Goal: Transaction & Acquisition: Download file/media

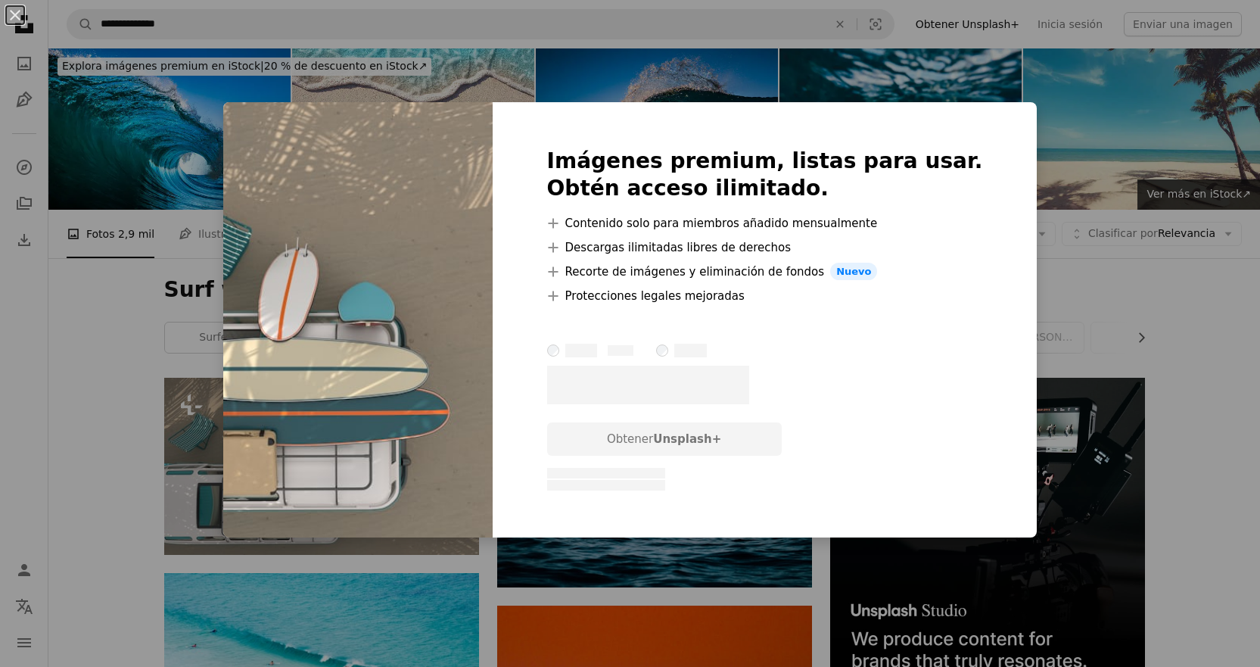
scroll to position [202, 0]
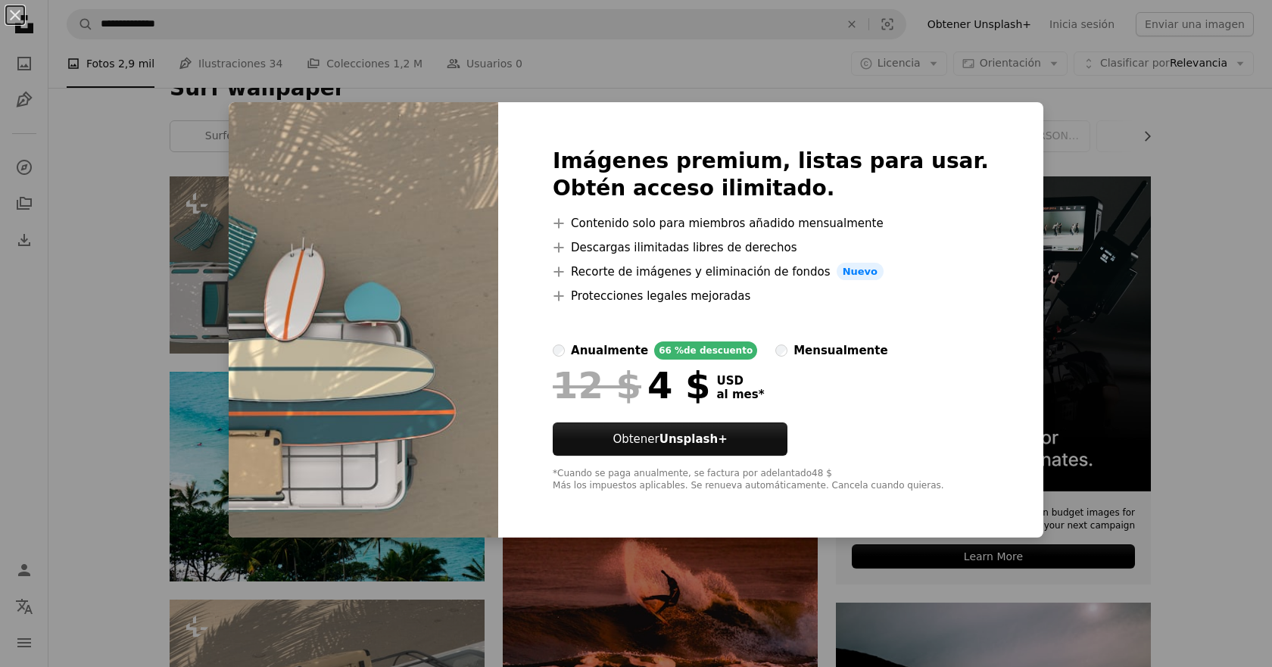
click at [982, 117] on div "Imágenes premium, listas para usar. Obtén acceso ilimitado. A plus sign Conteni…" at bounding box center [770, 320] width 545 height 436
click at [1063, 68] on div "An X shape Imágenes premium, listas para usar. Obtén acceso ilimitado. A plus s…" at bounding box center [636, 333] width 1272 height 667
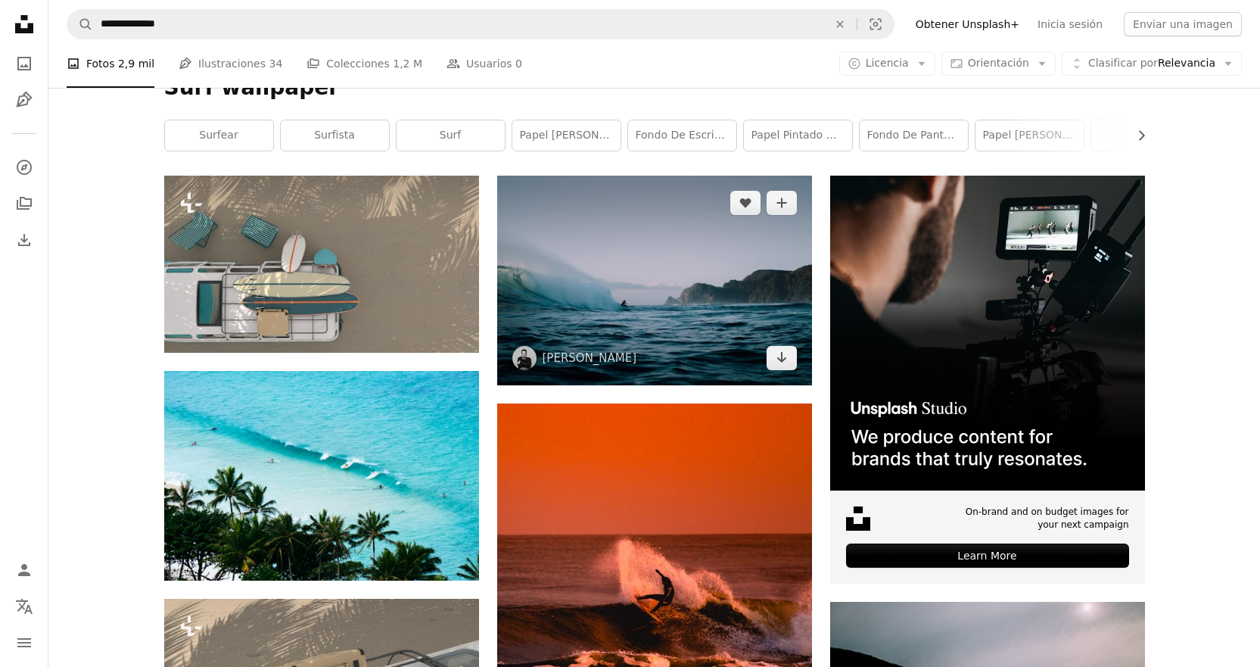
click at [599, 266] on img at bounding box center [654, 281] width 315 height 210
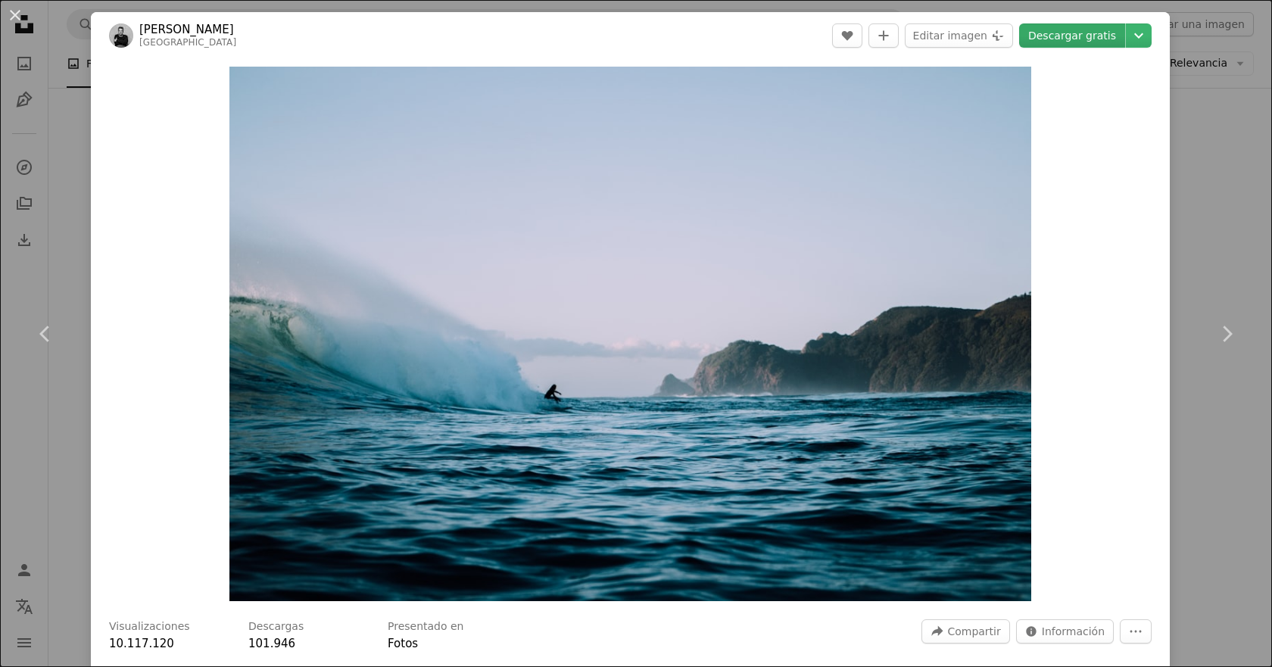
click at [1105, 36] on link "Descargar gratis" at bounding box center [1072, 35] width 106 height 24
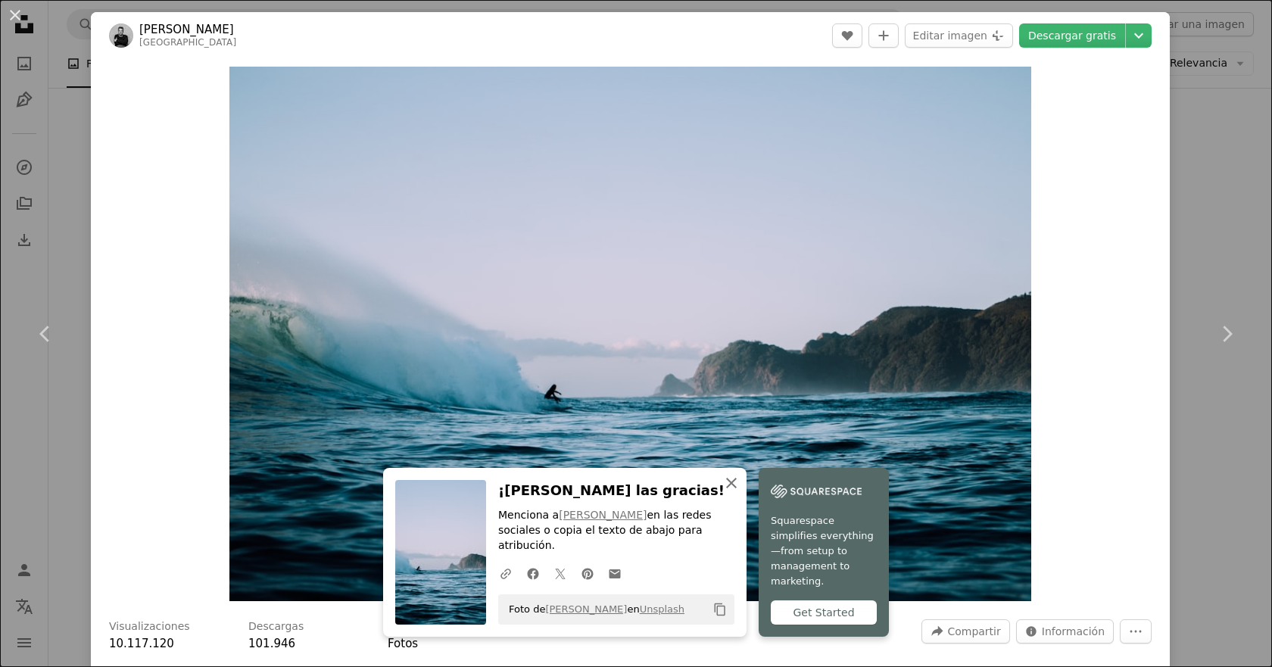
click at [727, 492] on icon "An X shape" at bounding box center [731, 483] width 18 height 18
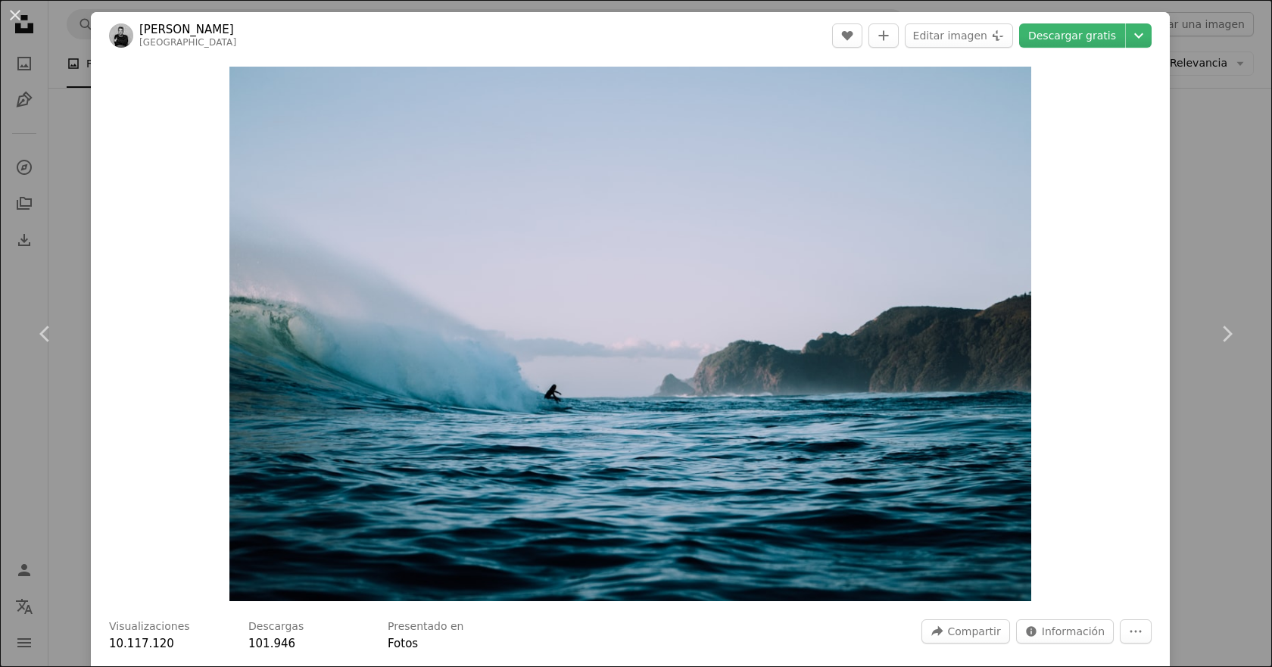
click at [1141, 6] on div "An X shape Chevron left Chevron right [PERSON_NAME] timmarshall A heart A plus …" at bounding box center [636, 333] width 1272 height 667
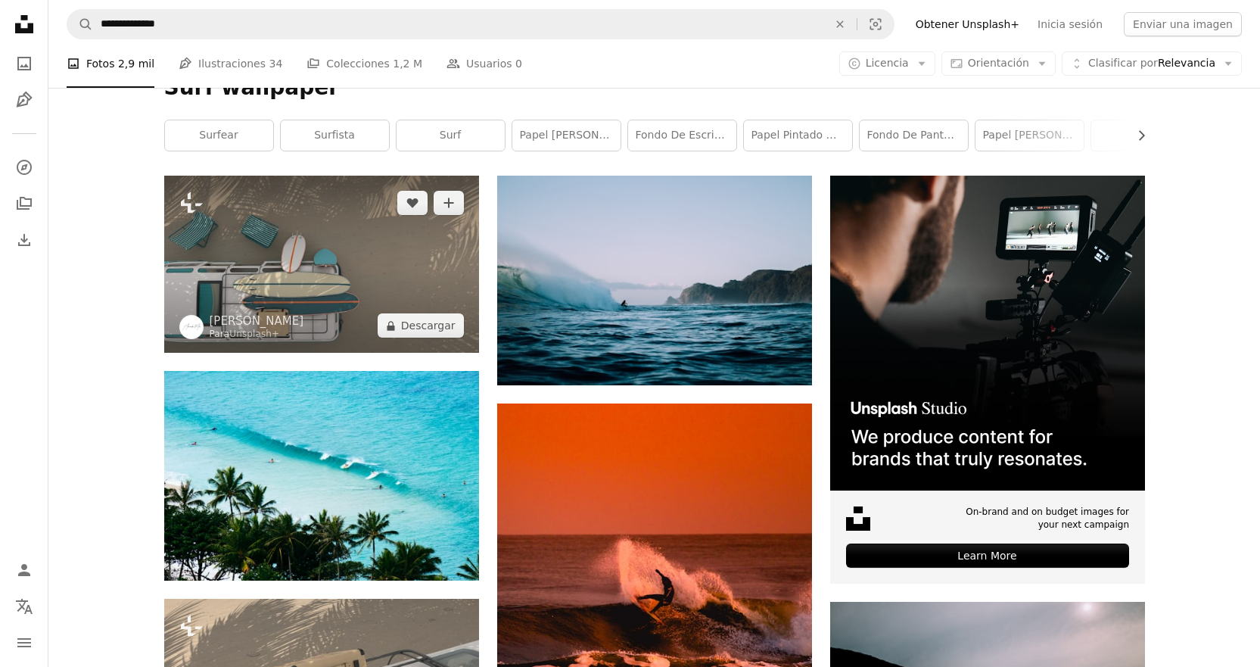
click at [327, 316] on img at bounding box center [321, 264] width 315 height 177
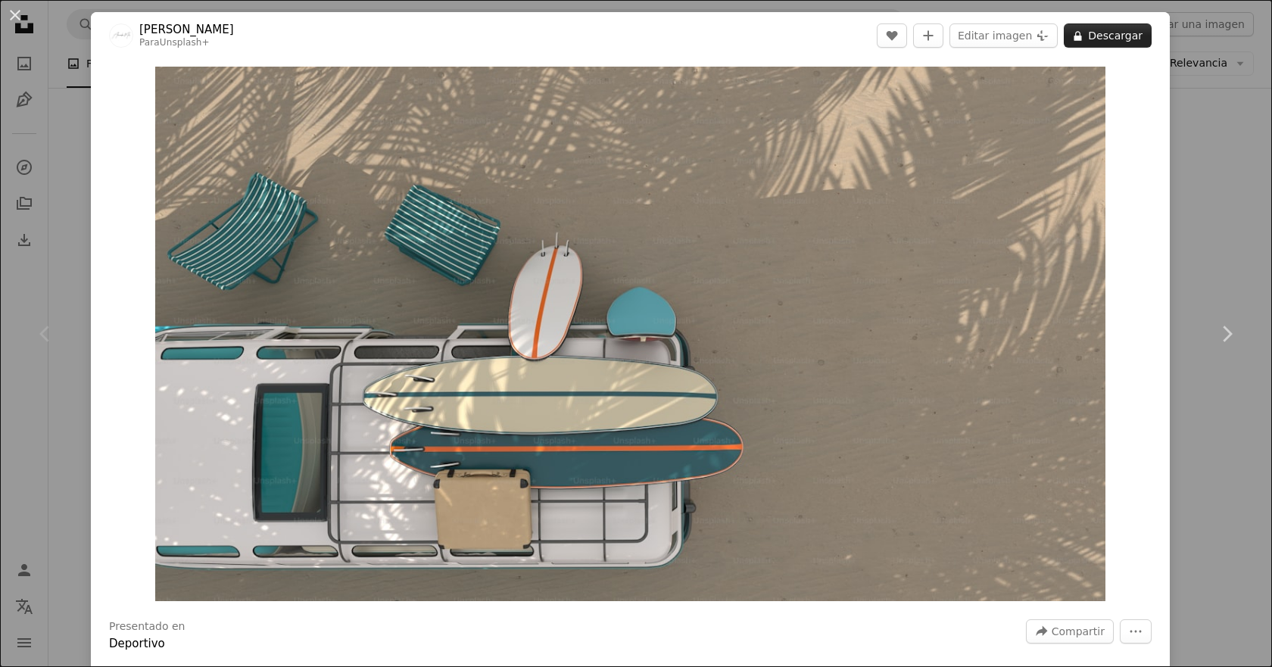
click at [1082, 23] on button "A lock Descargar" at bounding box center [1107, 35] width 88 height 24
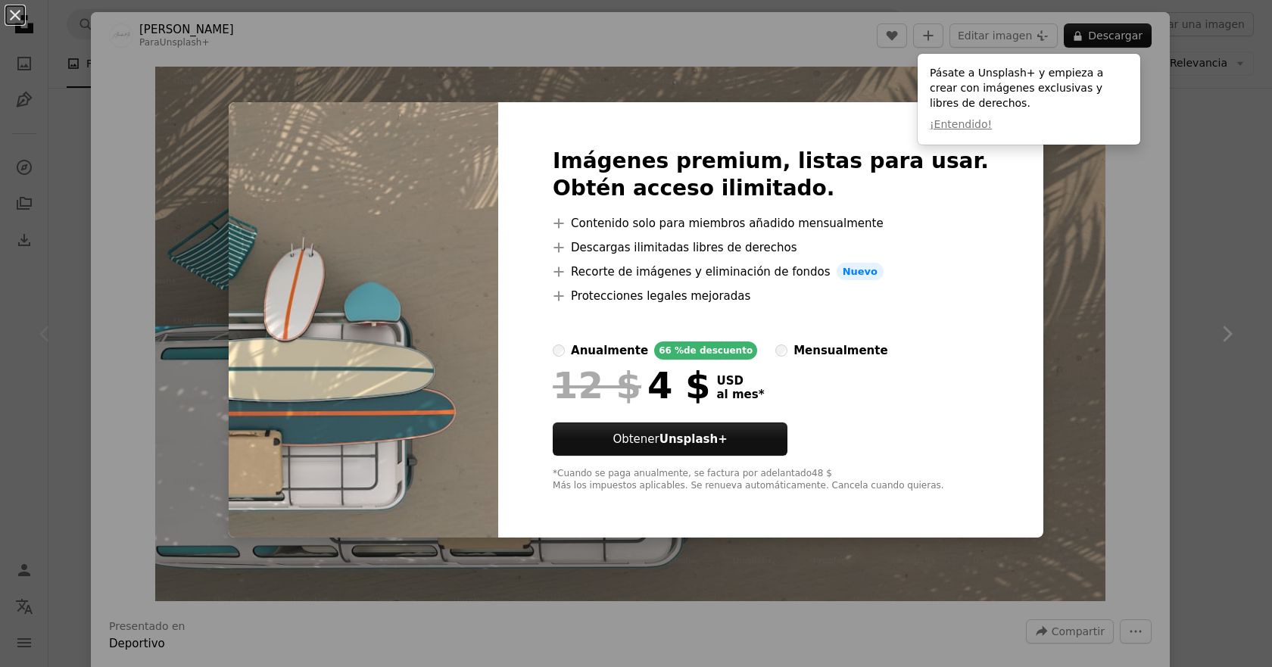
click at [1107, 61] on div "Pásate a Unsplash+ y empieza a crear con imágenes exclusivas y libres de derech…" at bounding box center [1028, 99] width 223 height 91
click at [1148, 28] on div "An X shape Imágenes premium, listas para usar. Obtén acceso ilimitado. A plus s…" at bounding box center [636, 333] width 1272 height 667
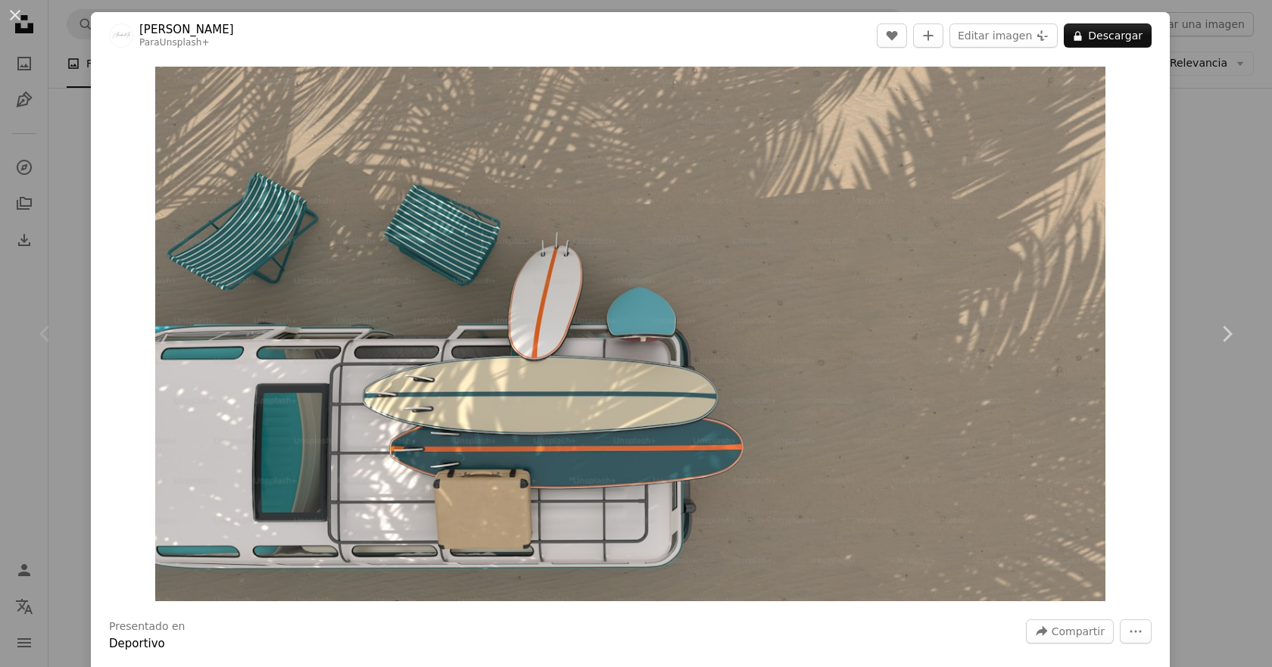
click at [1162, 6] on div "An X shape Chevron left Chevron right Alexander Mils Para Unsplash+ A heart A p…" at bounding box center [636, 333] width 1272 height 667
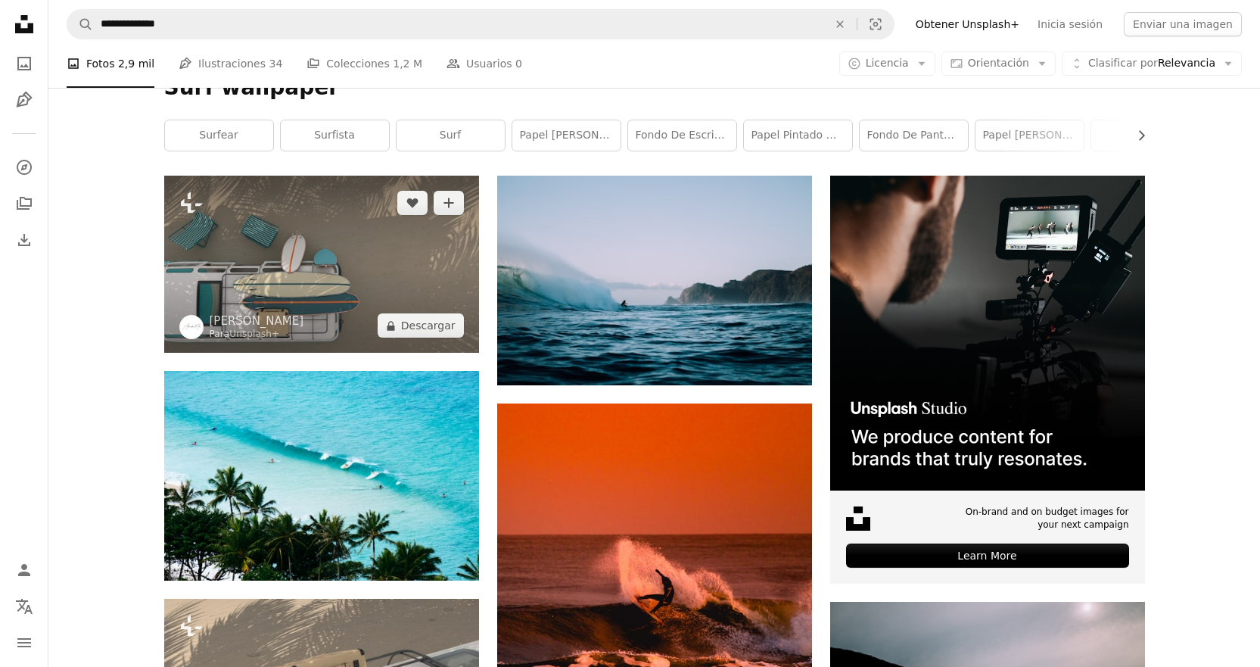
scroll to position [303, 0]
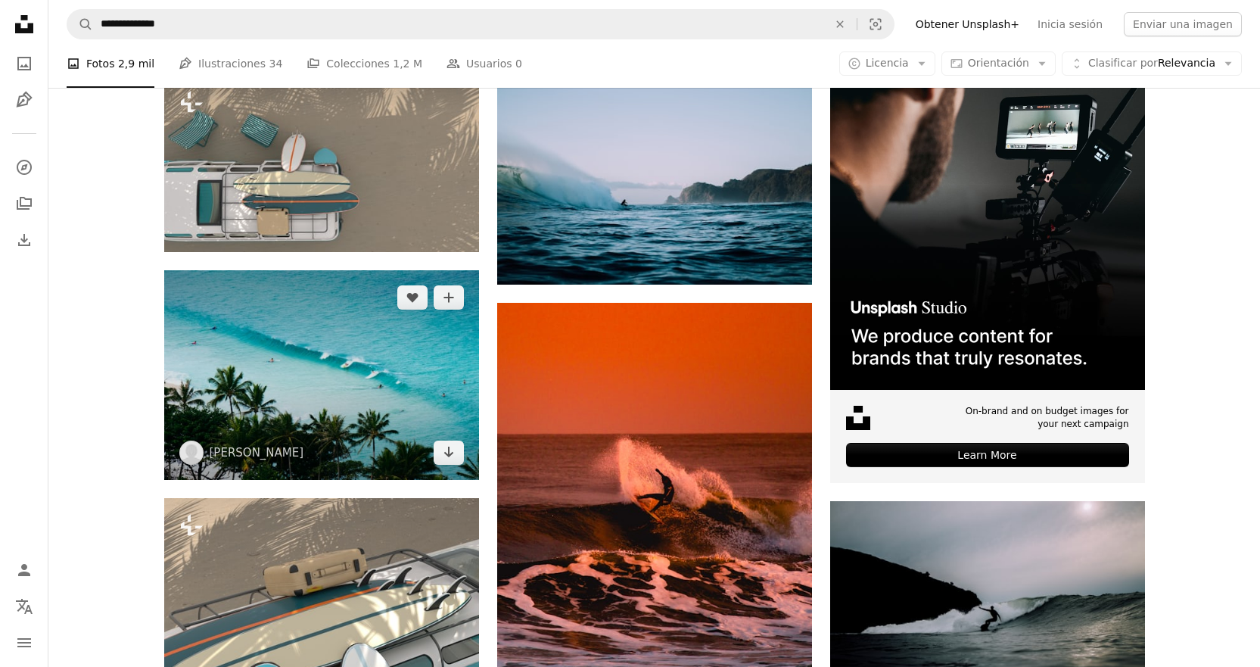
click at [337, 372] on img at bounding box center [321, 375] width 315 height 210
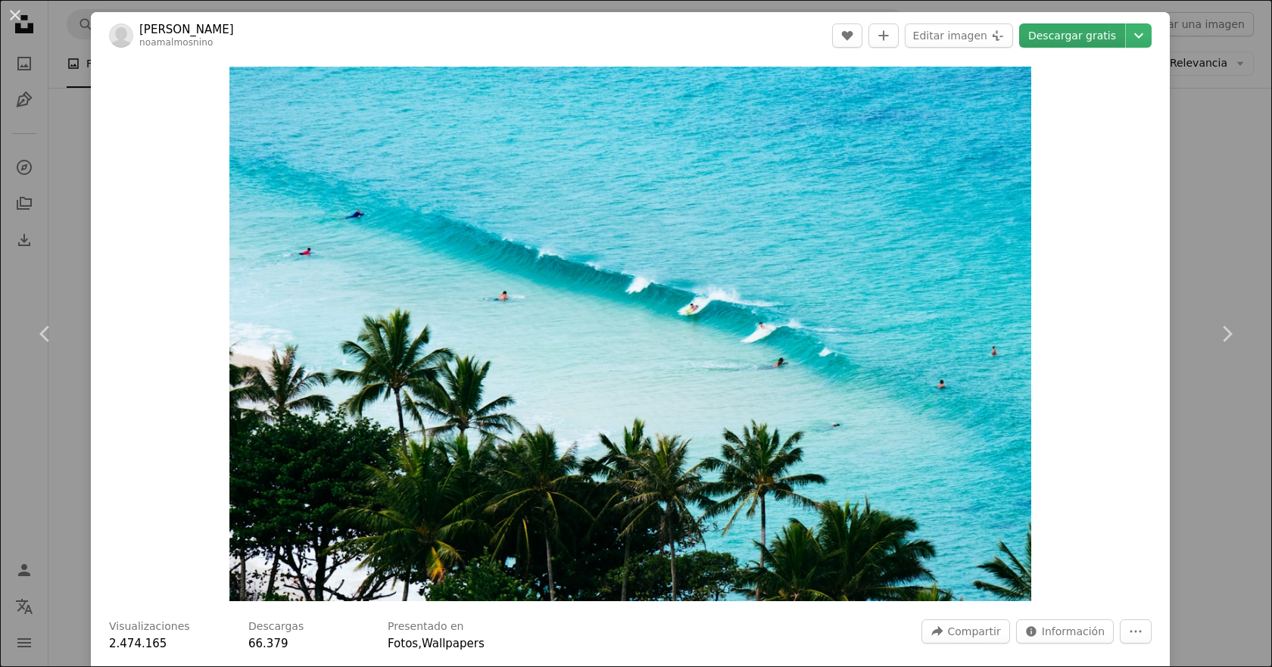
click at [1053, 39] on link "Descargar gratis" at bounding box center [1072, 35] width 106 height 24
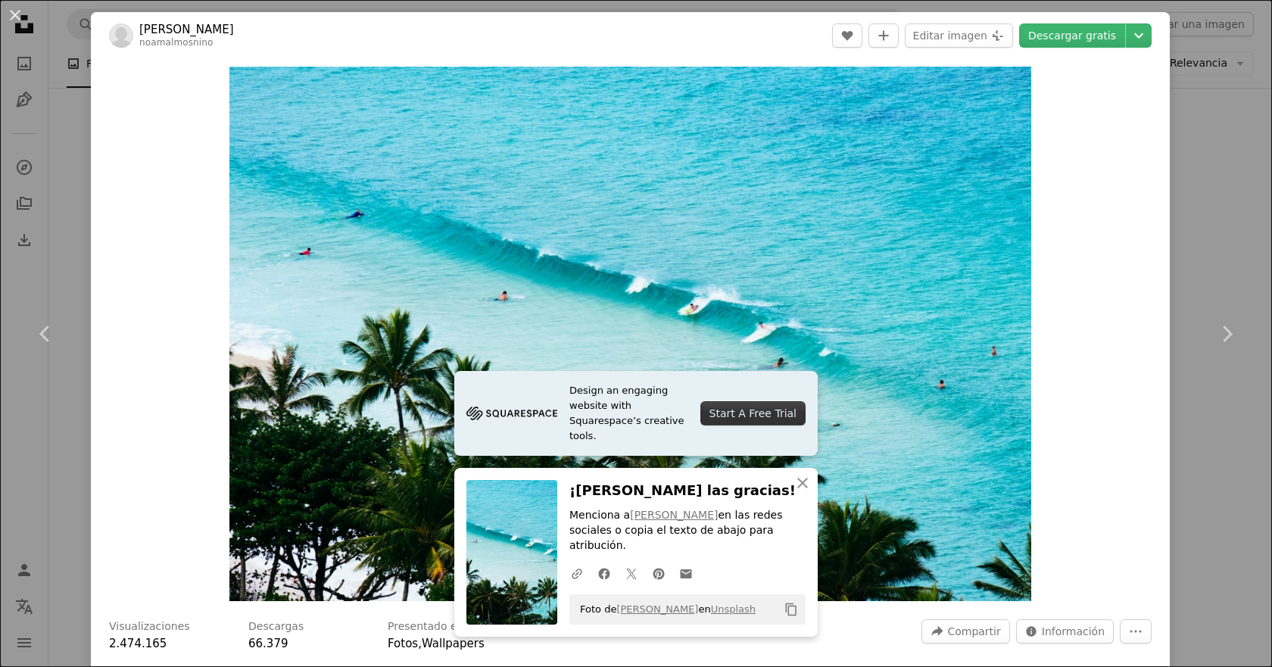
click at [1209, 55] on div "An X shape Chevron left Chevron right [PERSON_NAME] noamalmosnino A heart A plu…" at bounding box center [636, 333] width 1272 height 667
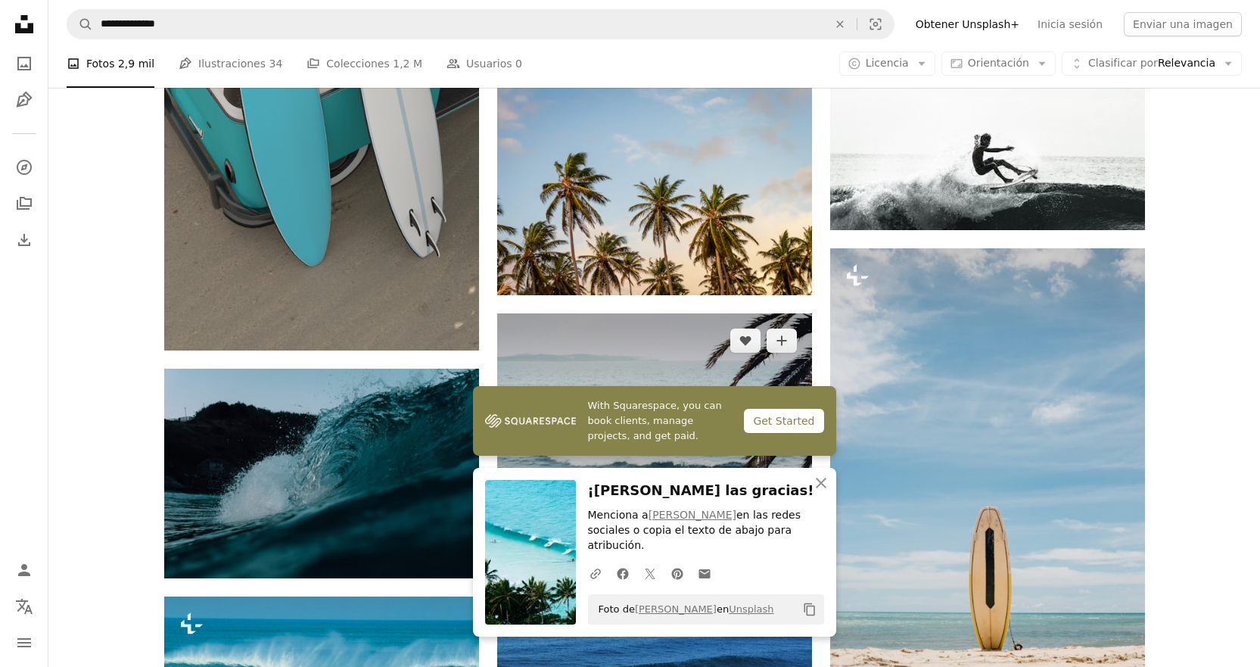
scroll to position [1110, 0]
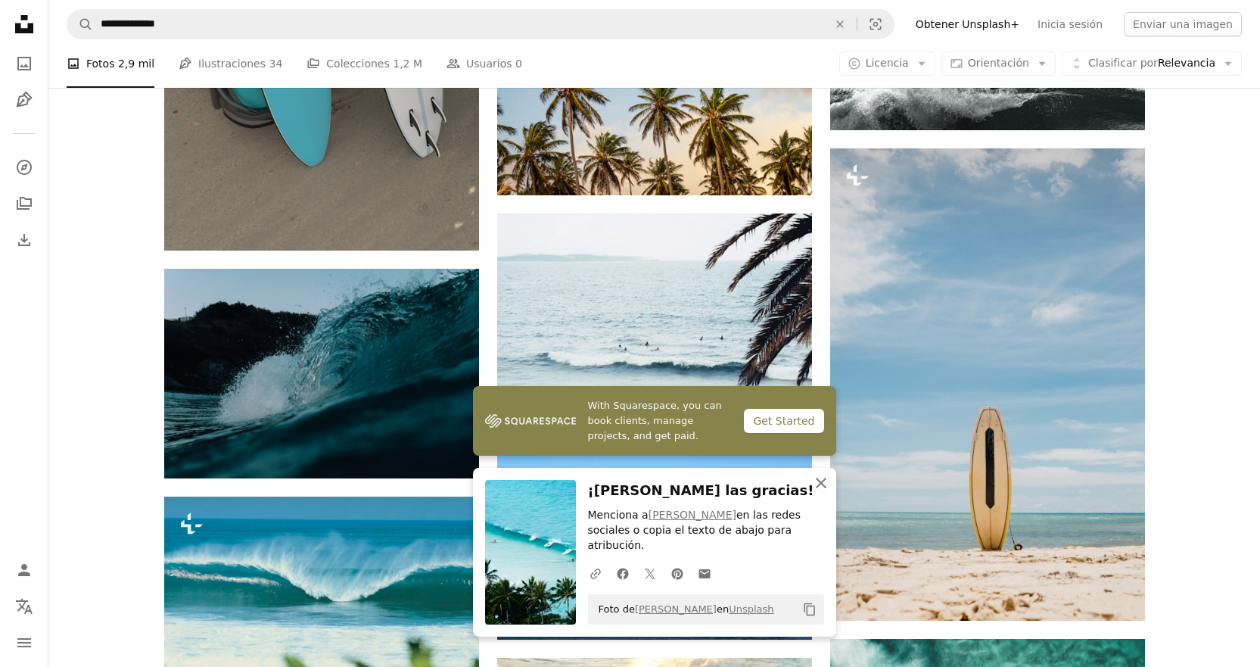
click at [821, 492] on icon "An X shape" at bounding box center [821, 483] width 18 height 18
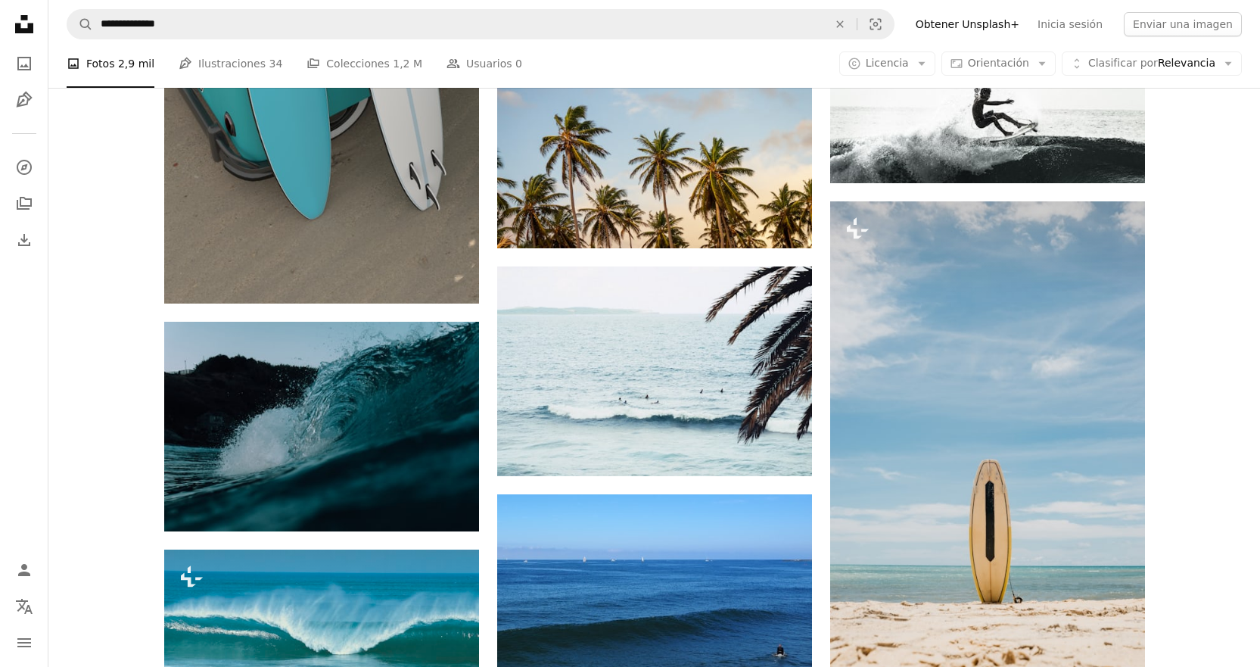
scroll to position [1009, 0]
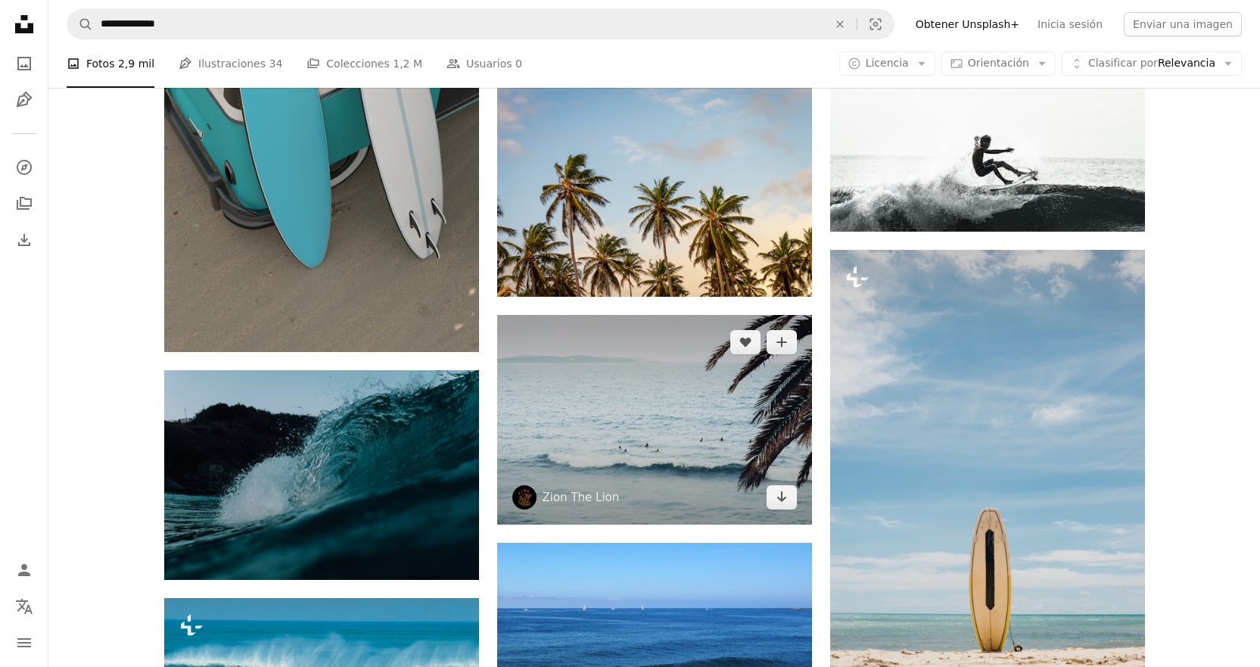
click at [637, 368] on img at bounding box center [654, 420] width 315 height 210
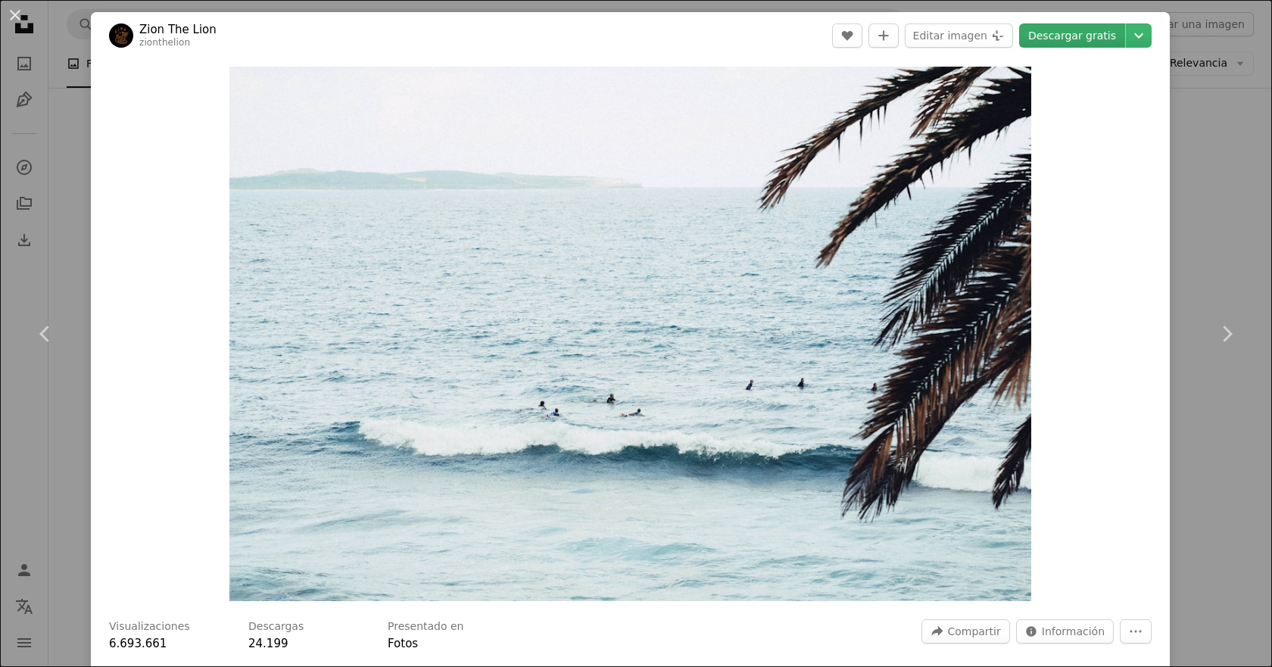
click at [1103, 39] on link "Descargar gratis" at bounding box center [1072, 35] width 106 height 24
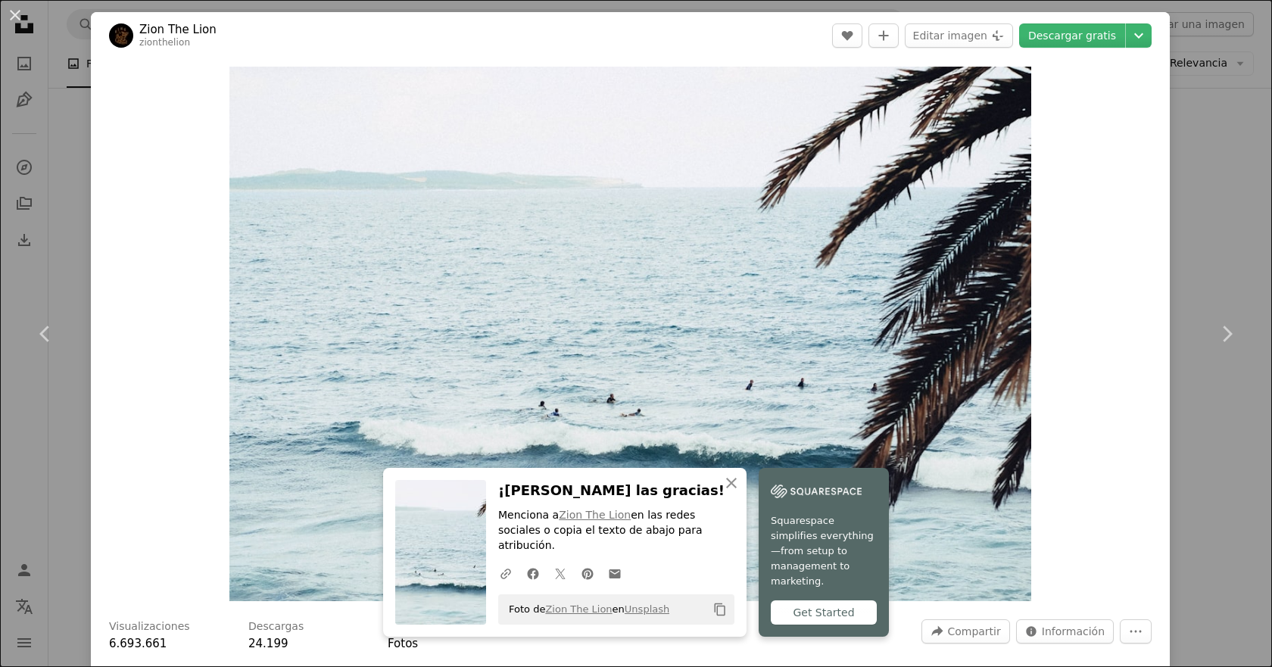
click at [1224, 39] on div "An X shape Chevron left Chevron right Zion The Lion zionthelion A heart A plus …" at bounding box center [636, 333] width 1272 height 667
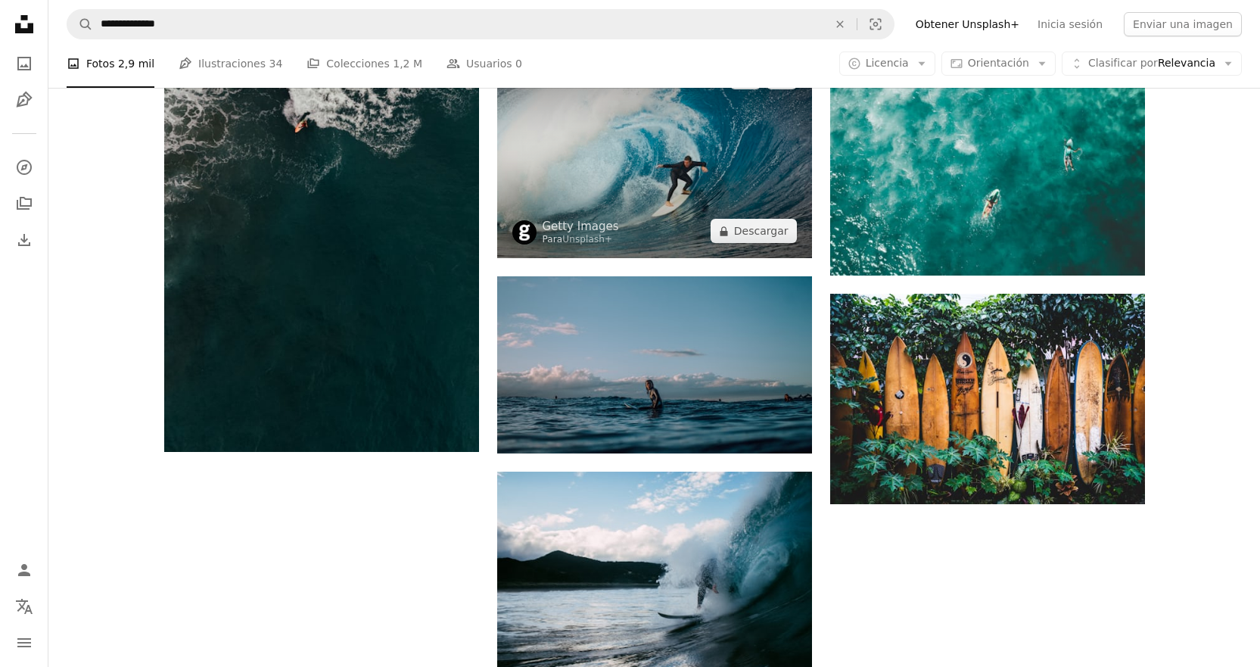
scroll to position [1817, 0]
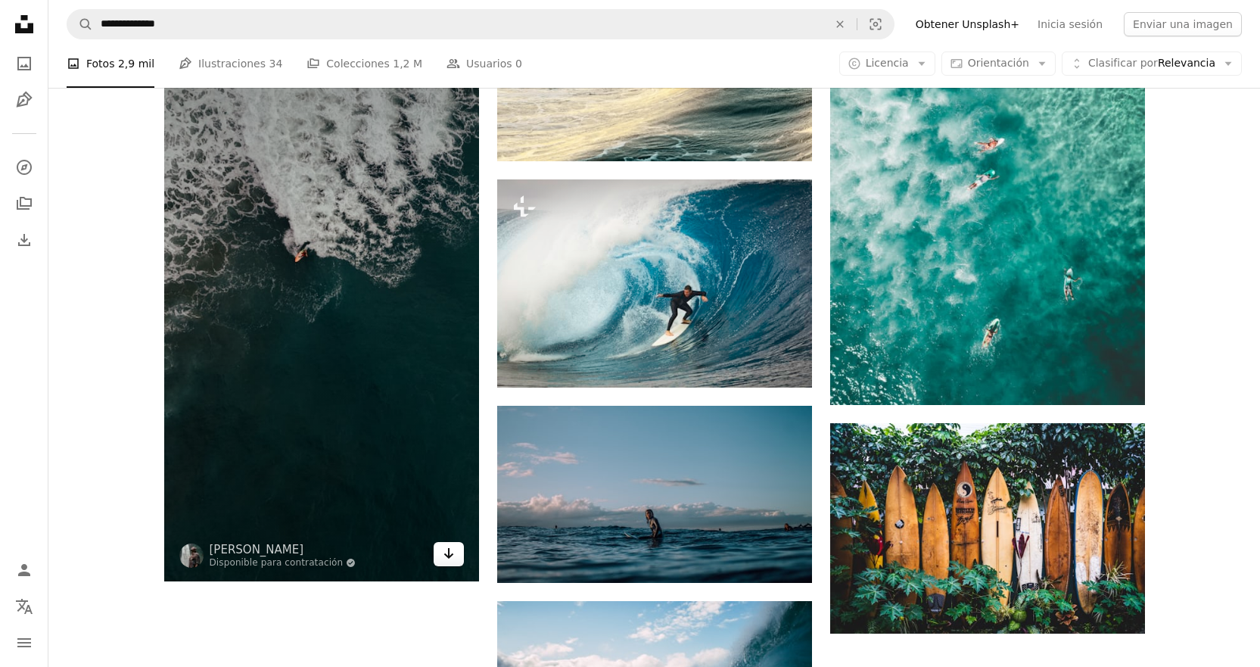
click at [447, 561] on icon "Arrow pointing down" at bounding box center [449, 553] width 12 height 18
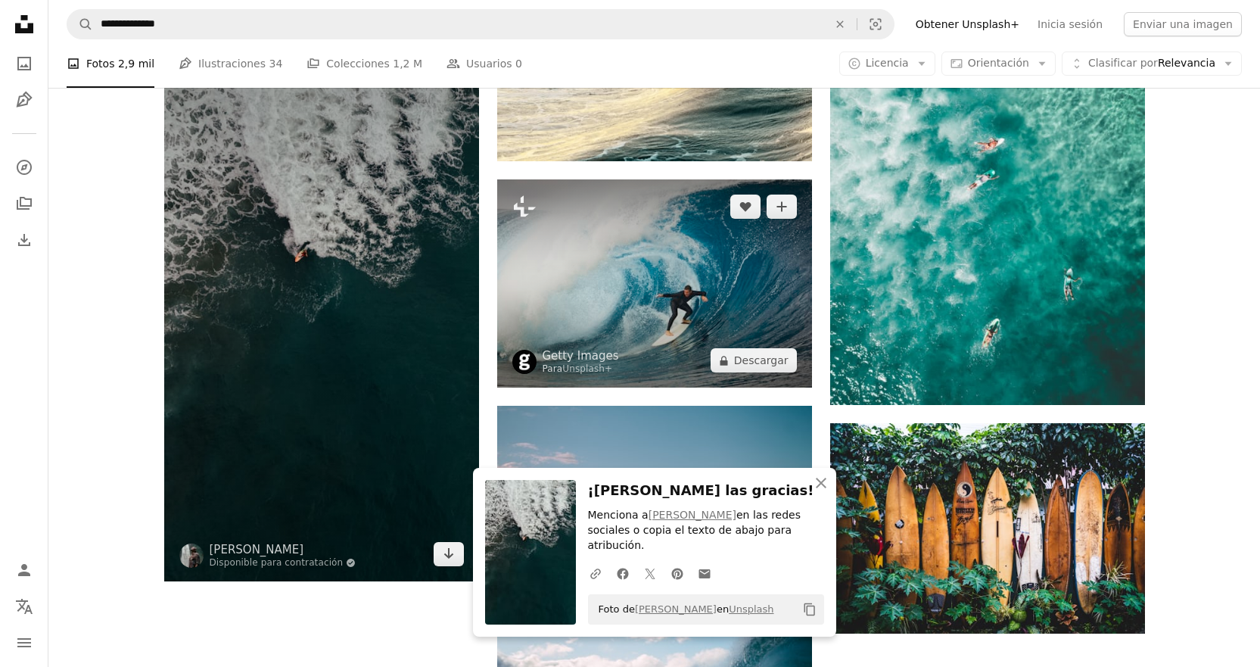
scroll to position [1614, 0]
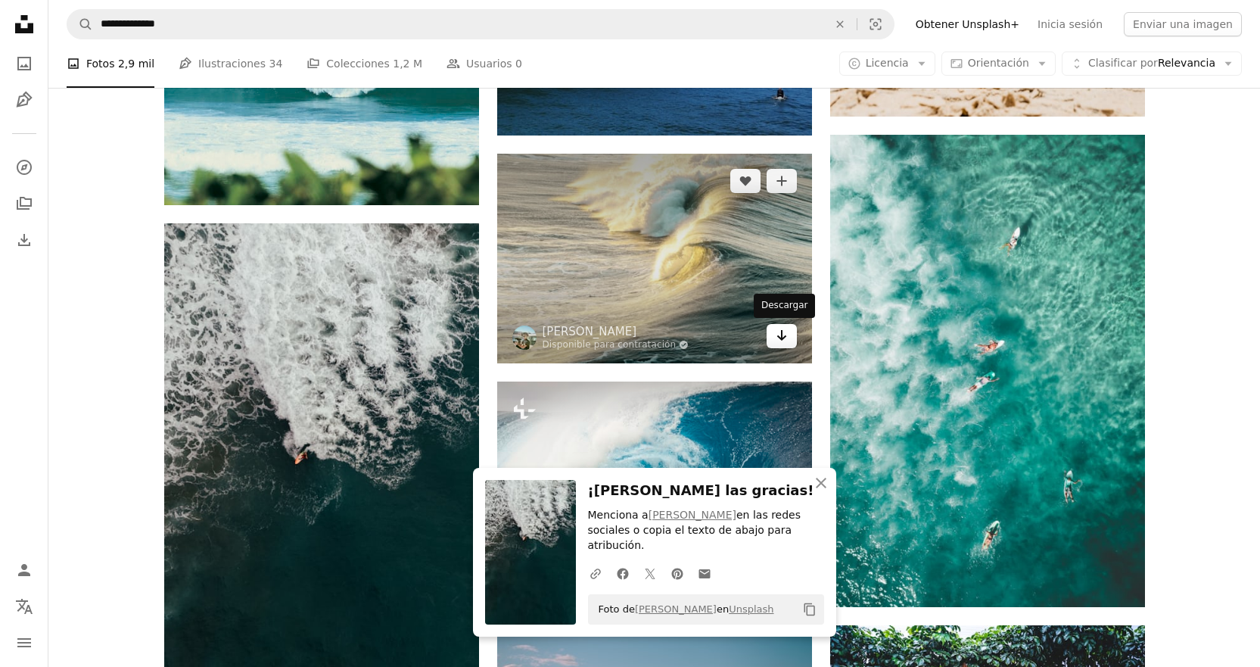
click at [786, 334] on icon "Arrow pointing down" at bounding box center [782, 335] width 12 height 18
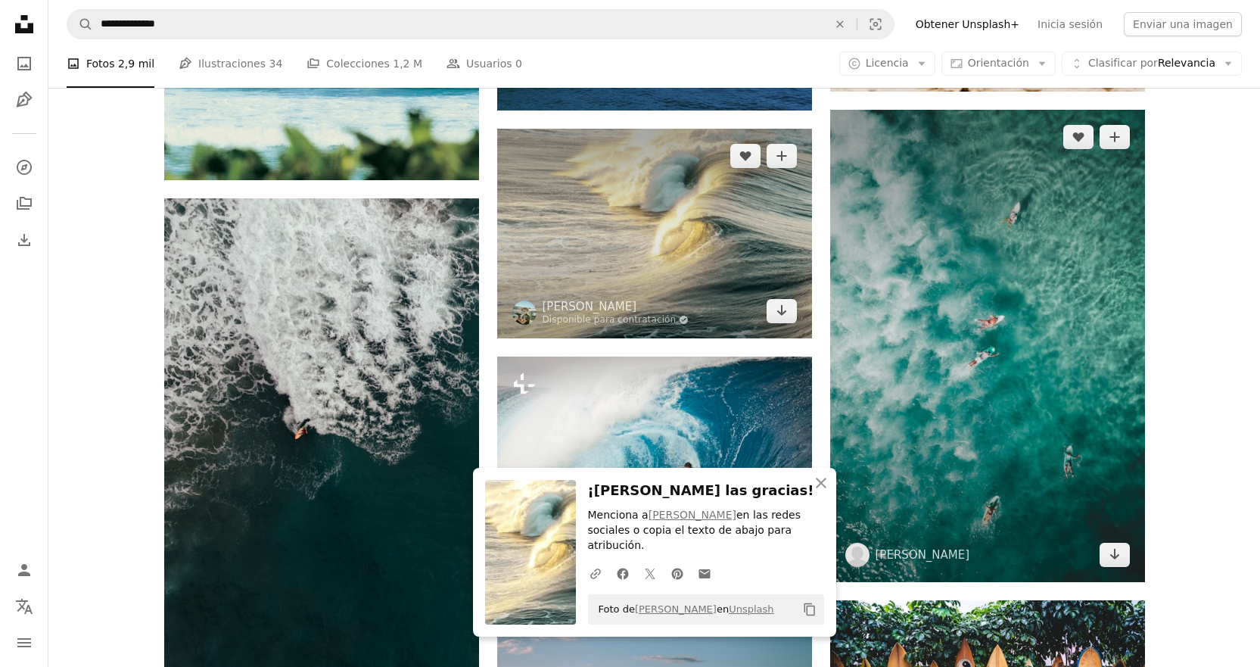
scroll to position [1817, 0]
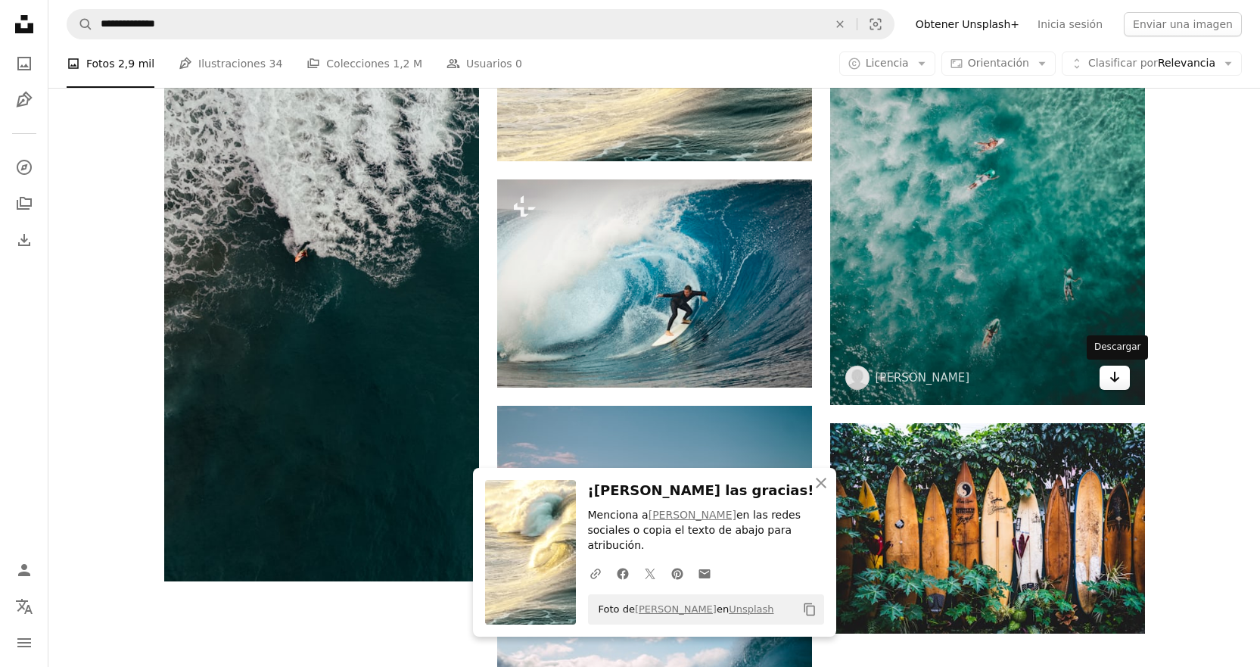
click at [1111, 381] on icon "Arrow pointing down" at bounding box center [1115, 377] width 12 height 18
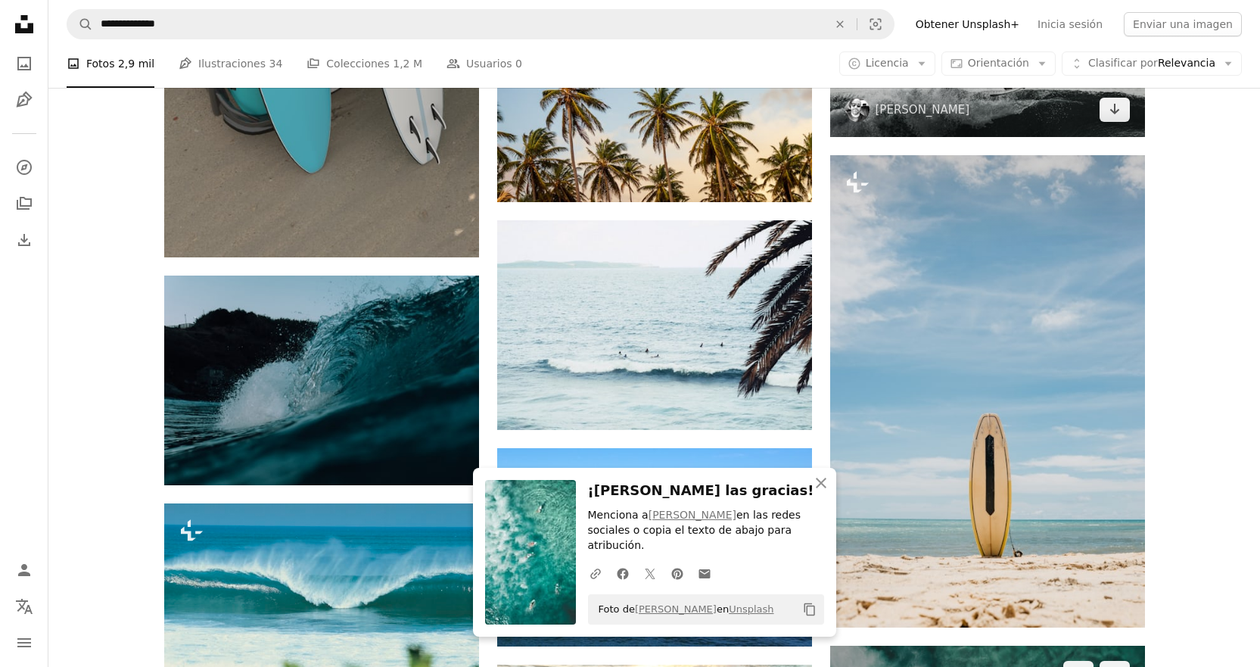
scroll to position [808, 0]
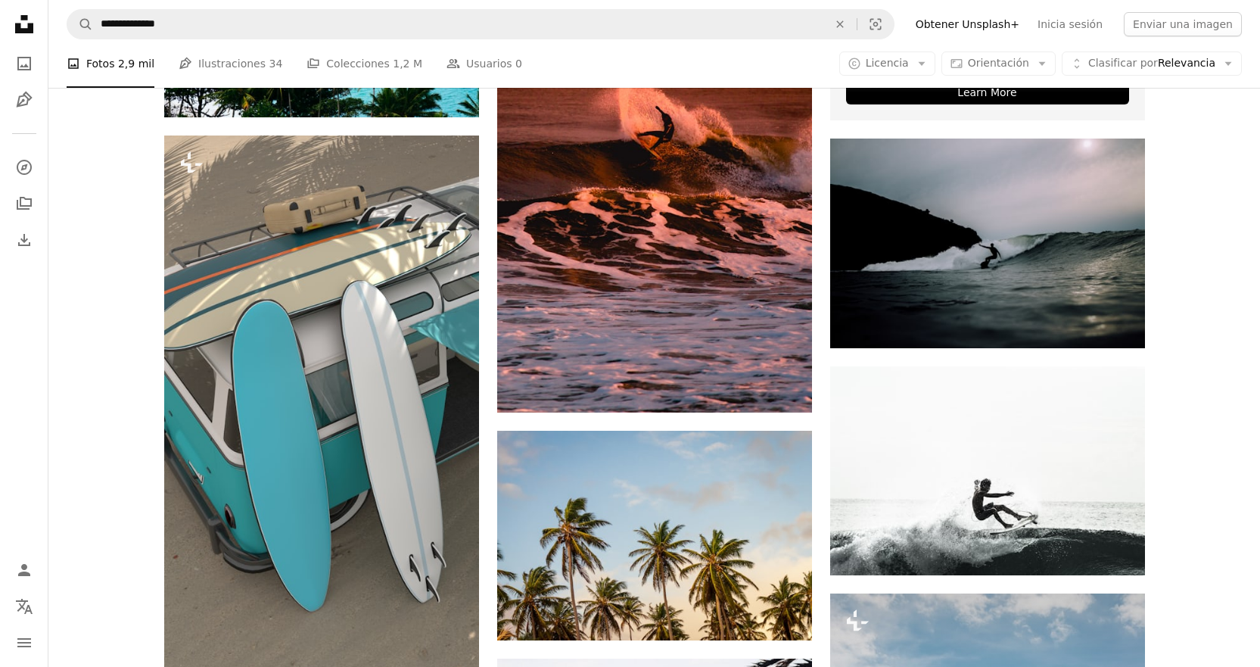
scroll to position [505, 0]
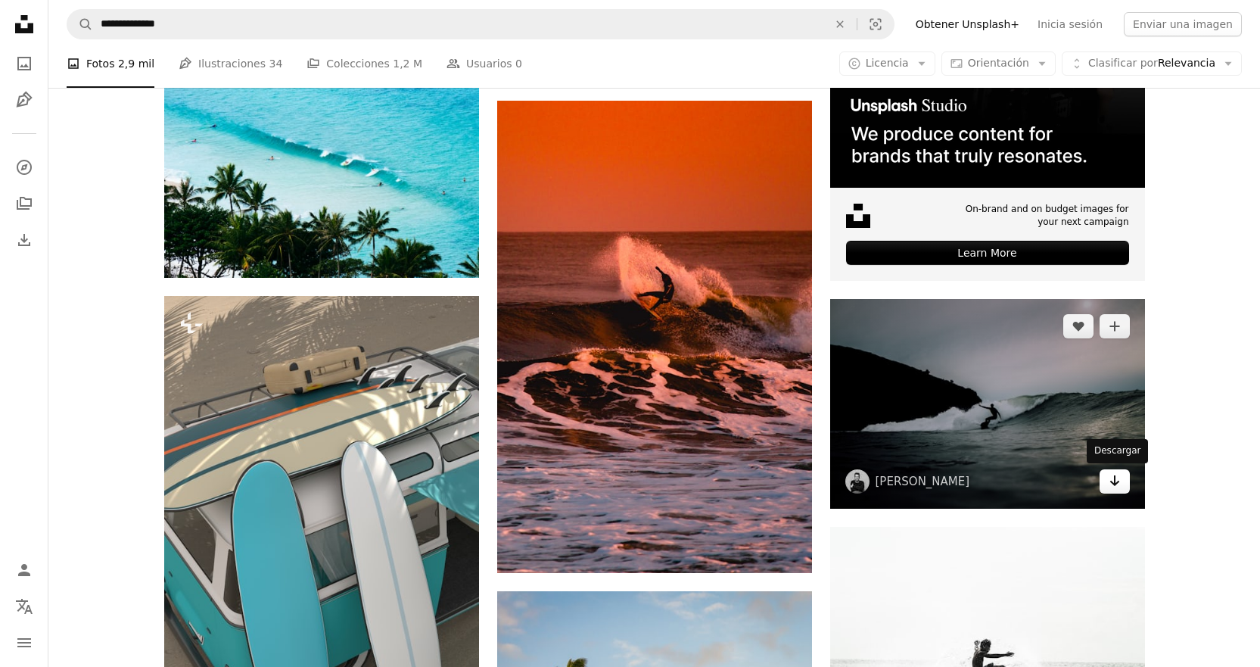
click at [1119, 492] on link "Arrow pointing down" at bounding box center [1115, 481] width 30 height 24
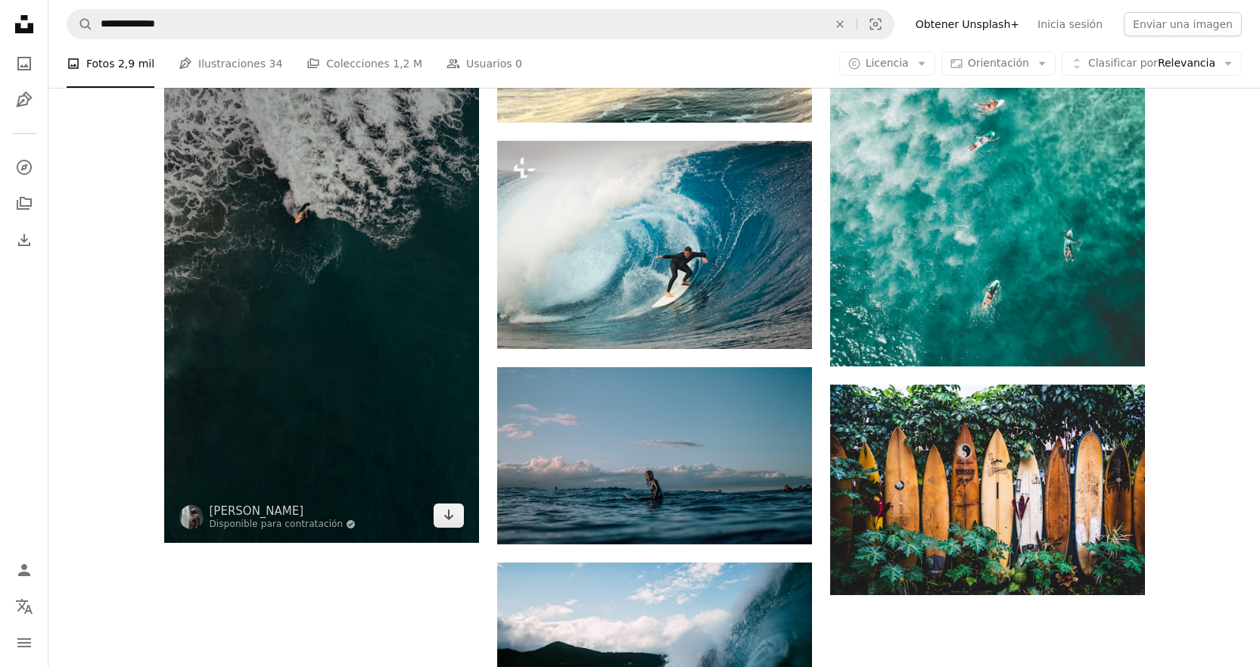
scroll to position [1848, 0]
